Goal: Information Seeking & Learning: Learn about a topic

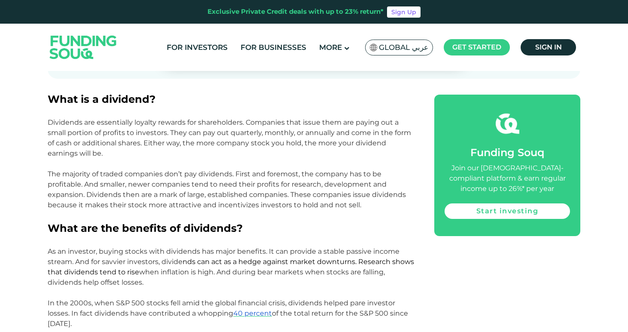
scroll to position [407, 0]
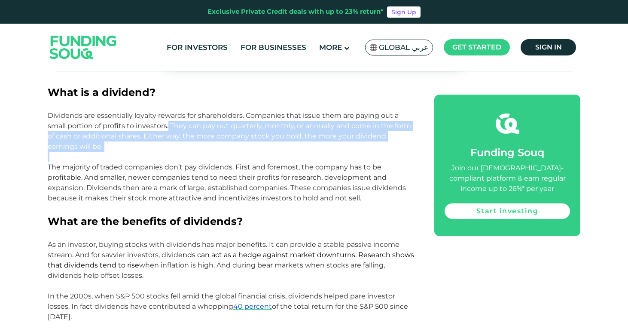
drag, startPoint x: 168, startPoint y: 126, endPoint x: 160, endPoint y: 153, distance: 28.6
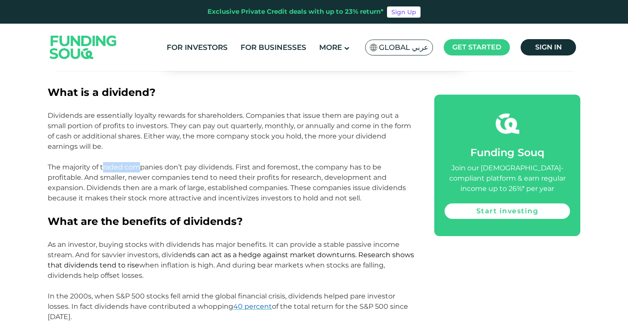
drag, startPoint x: 103, startPoint y: 169, endPoint x: 138, endPoint y: 170, distance: 34.8
click at [138, 170] on span "The majority of traded companies don’t pay dividends. First and foremost, the c…" at bounding box center [227, 182] width 358 height 39
click at [169, 181] on span "The majority of traded companies don’t pay dividends. First and foremost, the c…" at bounding box center [227, 182] width 358 height 39
click at [169, 179] on span "The majority of traded companies don’t pay dividends. First and foremost, the c…" at bounding box center [227, 182] width 358 height 39
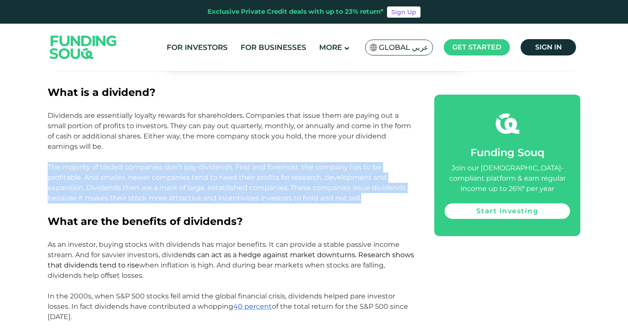
click at [169, 179] on span "The majority of traded companies don’t pay dividends. First and foremost, the c…" at bounding box center [227, 182] width 358 height 39
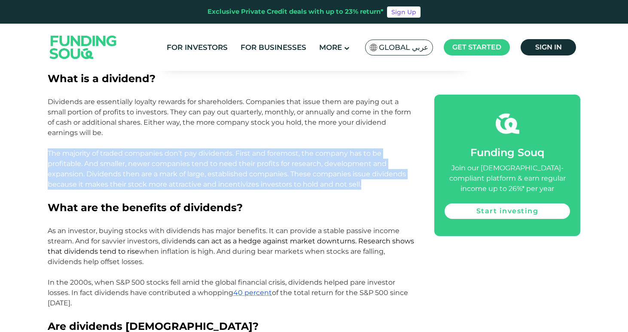
scroll to position [444, 0]
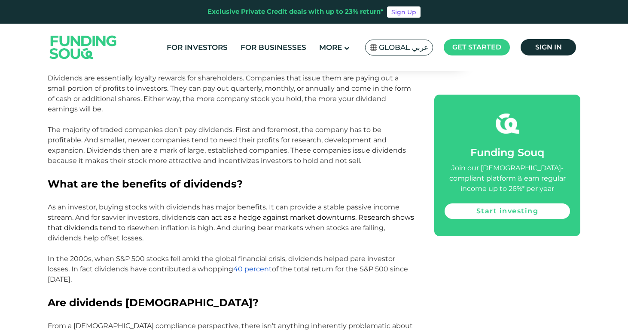
click at [71, 208] on span "As an investor, buying stocks with dividends has major benefits. It can provide…" at bounding box center [231, 222] width 367 height 39
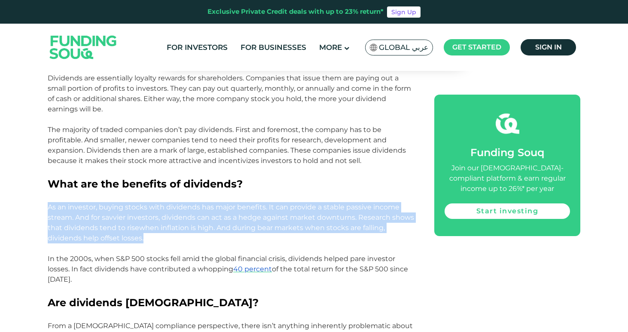
click at [71, 208] on span "As an investor, buying stocks with dividends has major benefits. It can provide…" at bounding box center [231, 222] width 367 height 39
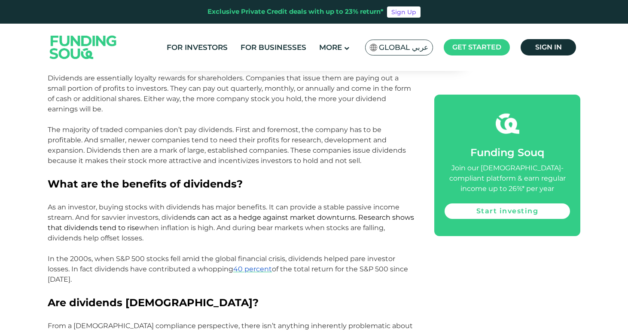
click at [102, 226] on span "nds can act as a hedge against market downturns. Research shows that dividends …" at bounding box center [231, 222] width 367 height 18
click at [113, 222] on p "As an investor, buying stocks with dividends has major benefits. It can provide…" at bounding box center [231, 222] width 367 height 41
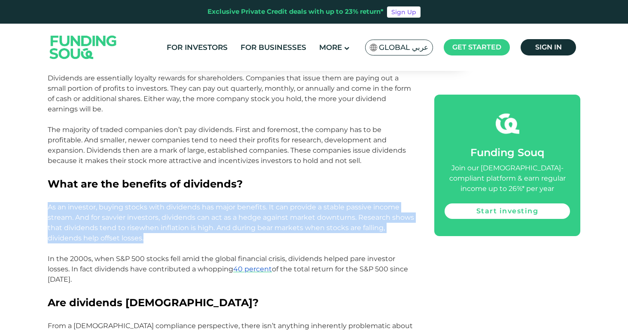
click at [113, 222] on p "As an investor, buying stocks with dividends has major benefits. It can provide…" at bounding box center [231, 222] width 367 height 41
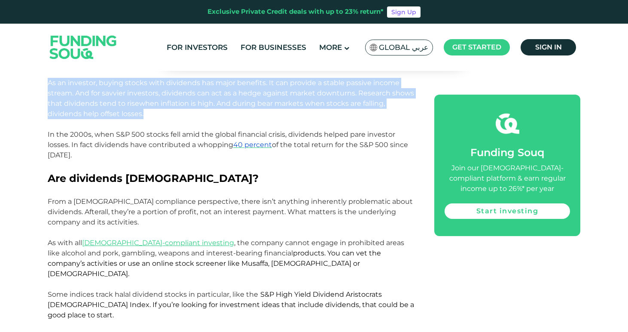
scroll to position [569, 0]
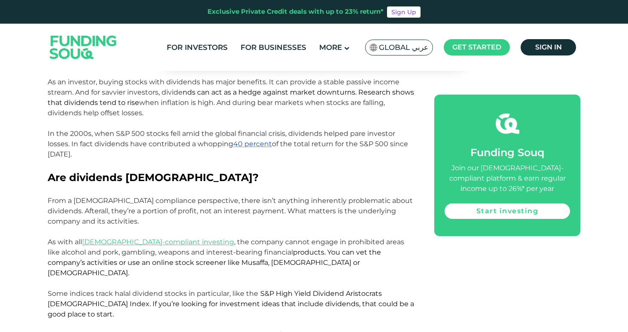
click at [111, 202] on span "From a [DEMOGRAPHIC_DATA] compliance perspective, there isn’t anything inherent…" at bounding box center [230, 210] width 365 height 29
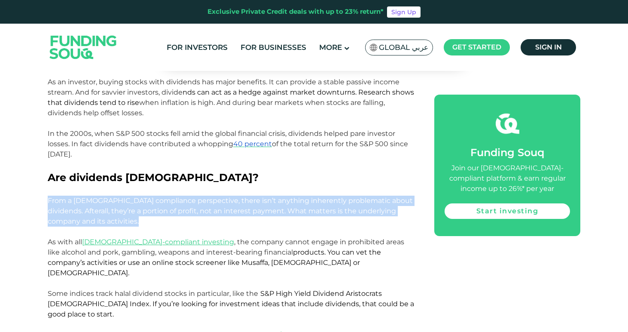
click at [111, 202] on span "From a [DEMOGRAPHIC_DATA] compliance perspective, there isn’t anything inherent…" at bounding box center [230, 210] width 365 height 29
click at [114, 214] on span "From a [DEMOGRAPHIC_DATA] compliance perspective, there isn’t anything inherent…" at bounding box center [230, 210] width 365 height 29
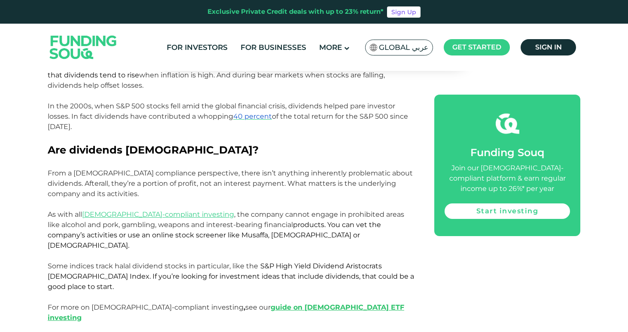
scroll to position [597, 0]
click at [68, 212] on span "As with all [DEMOGRAPHIC_DATA]-compliant investing , the company cannot engage …" at bounding box center [226, 229] width 357 height 39
click at [197, 208] on p at bounding box center [231, 204] width 367 height 10
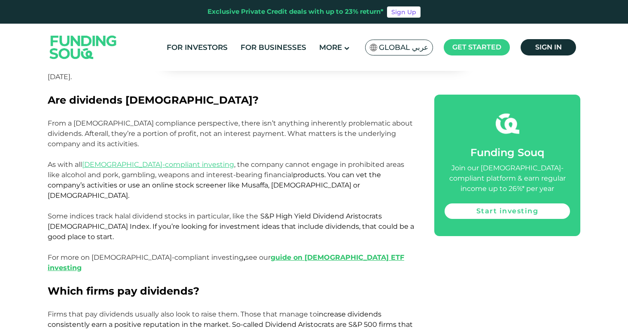
scroll to position [648, 0]
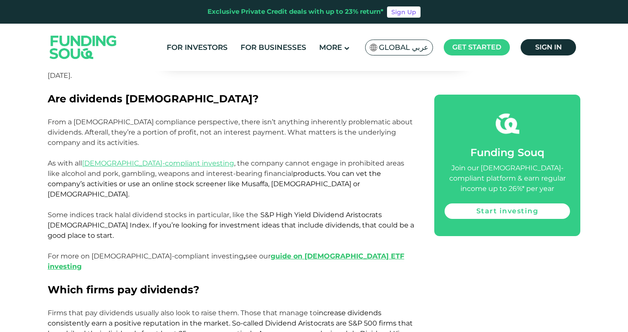
click at [114, 211] on span "Some indices track halal dividend stocks in particular, like the S&P High Yield…" at bounding box center [231, 225] width 367 height 29
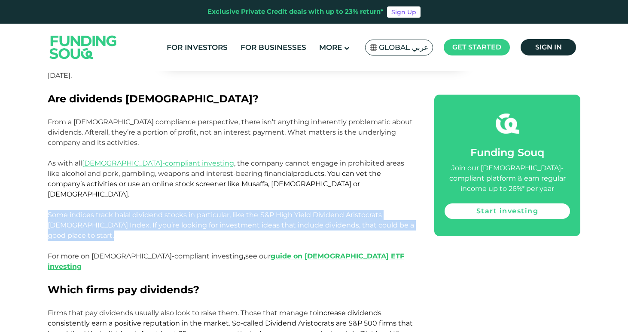
click at [114, 211] on span "Some indices track halal dividend stocks in particular, like the S&P High Yield…" at bounding box center [231, 225] width 367 height 29
click at [122, 218] on span "S&P High Yield Dividend Aristocrats [DEMOGRAPHIC_DATA] Index. If you’re looking…" at bounding box center [231, 225] width 367 height 29
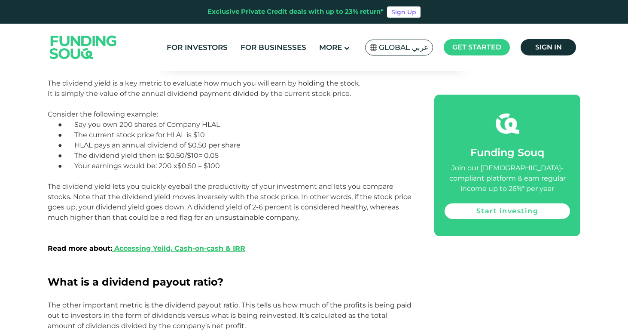
scroll to position [1012, 0]
